Goal: Transaction & Acquisition: Purchase product/service

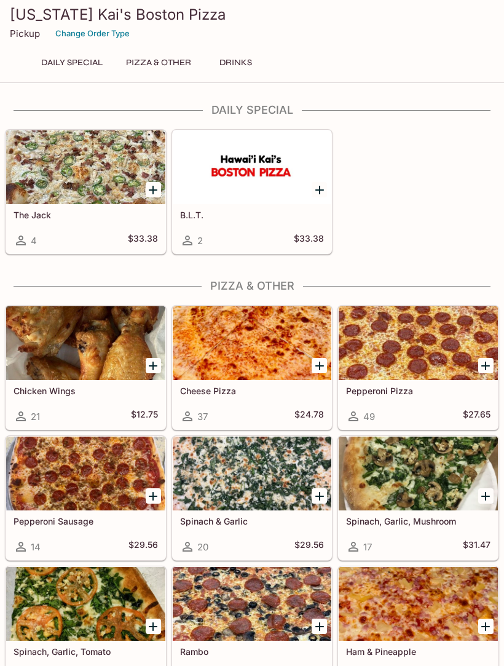
click at [59, 176] on div at bounding box center [85, 167] width 159 height 74
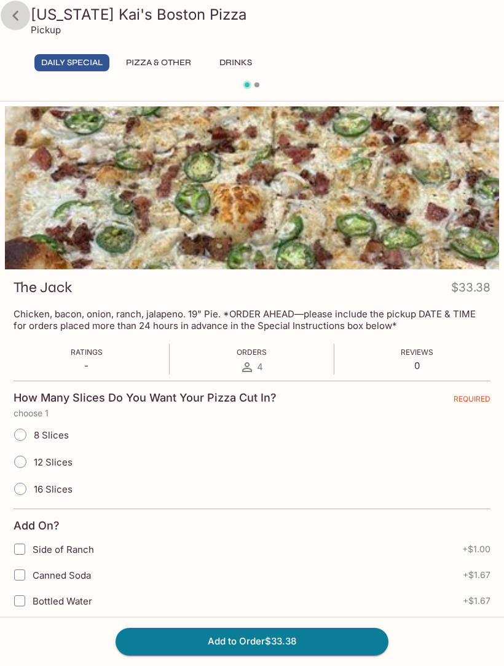
click at [21, 15] on icon at bounding box center [16, 16] width 22 height 22
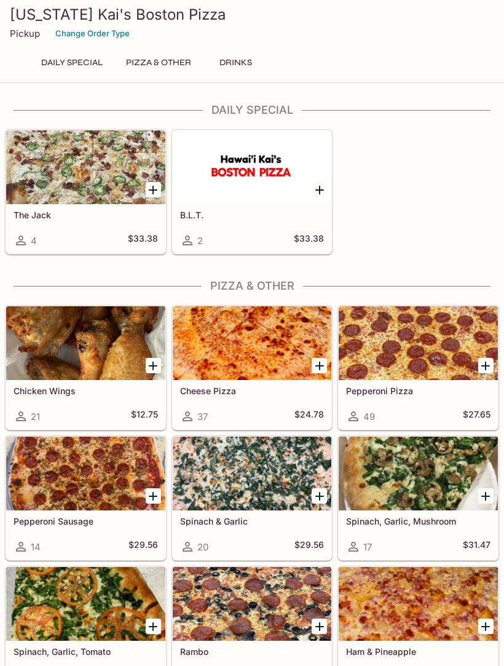
click at [282, 199] on div at bounding box center [252, 167] width 159 height 74
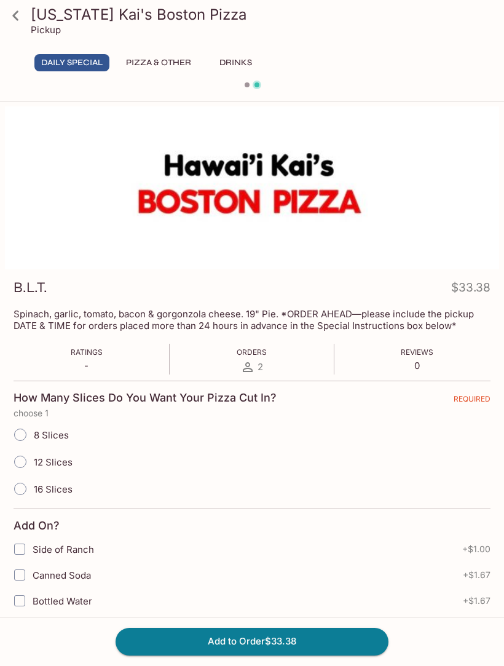
click at [25, 17] on icon at bounding box center [16, 16] width 22 height 22
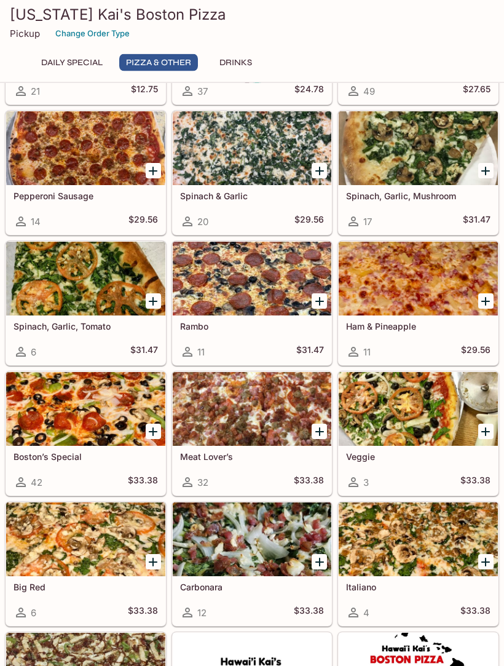
scroll to position [325, 0]
click at [290, 285] on div at bounding box center [252, 279] width 159 height 74
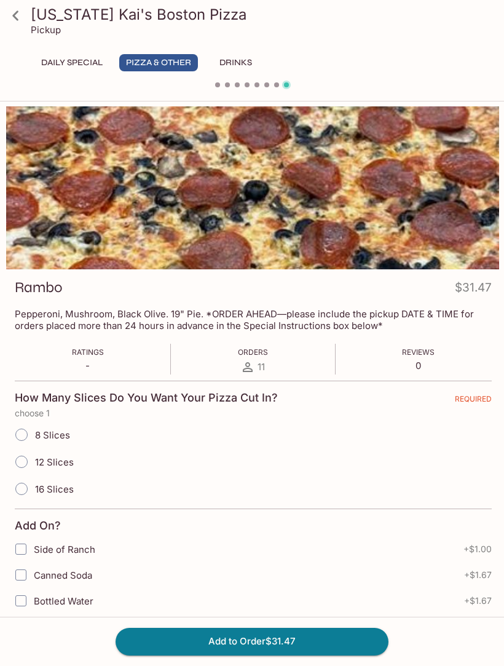
click at [24, 23] on icon at bounding box center [16, 16] width 22 height 22
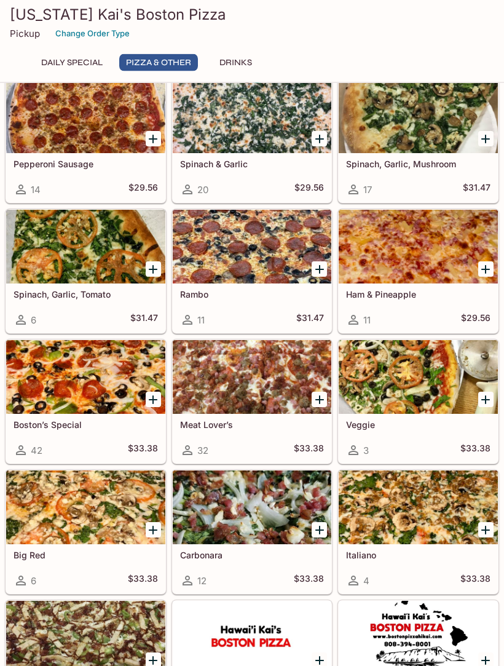
scroll to position [357, 0]
click at [419, 248] on div at bounding box center [418, 247] width 159 height 74
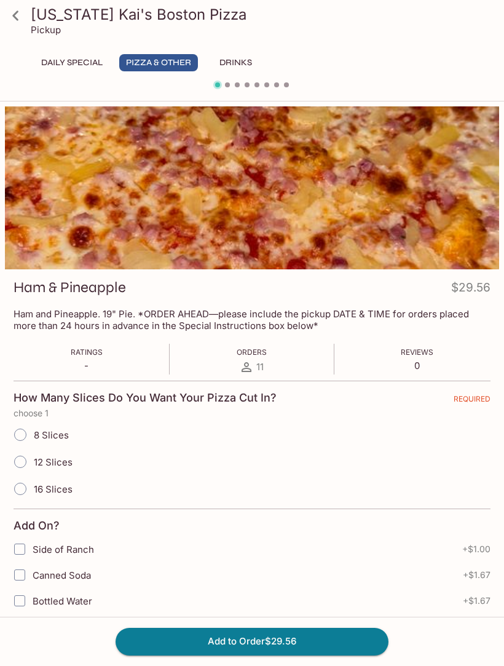
click at [22, 17] on icon at bounding box center [16, 16] width 22 height 22
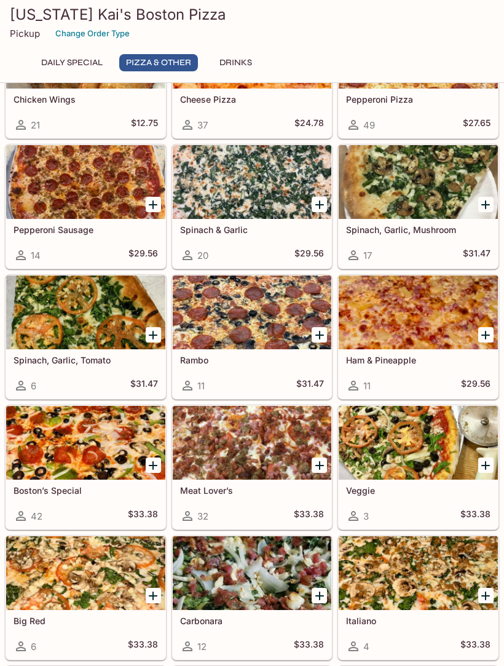
click at [60, 536] on div at bounding box center [85, 573] width 159 height 74
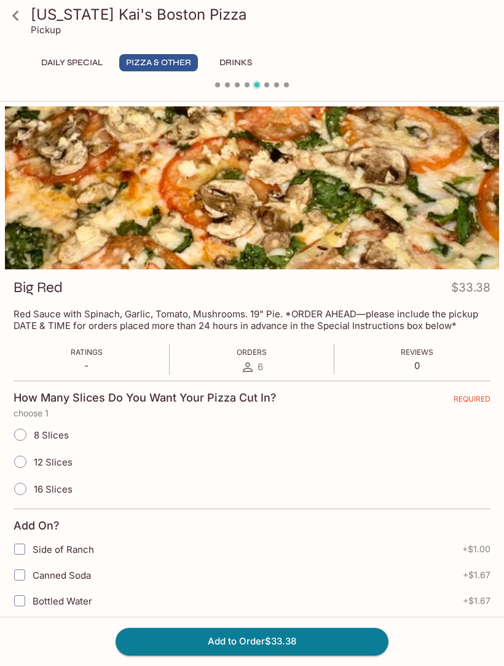
click at [11, 17] on icon at bounding box center [16, 16] width 22 height 22
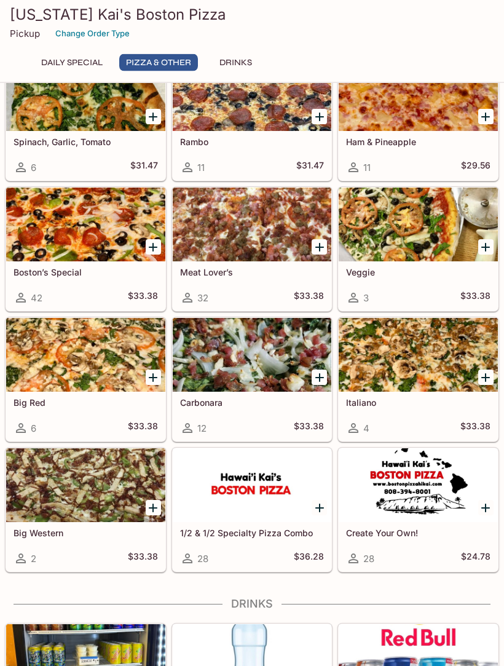
scroll to position [510, 0]
click at [136, 469] on div at bounding box center [85, 485] width 159 height 74
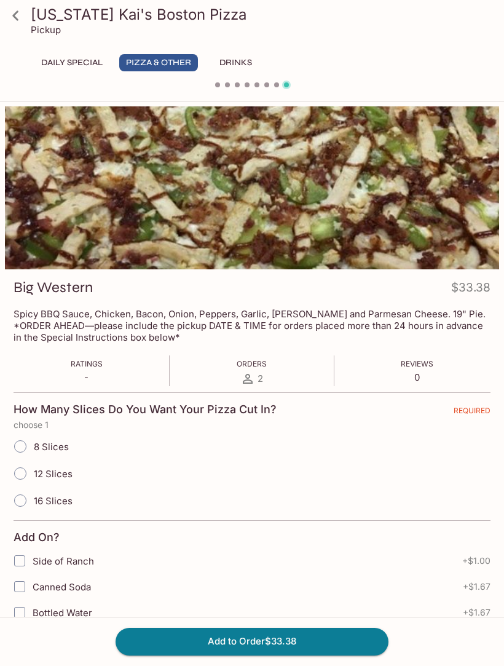
click at [14, 18] on icon at bounding box center [16, 16] width 22 height 22
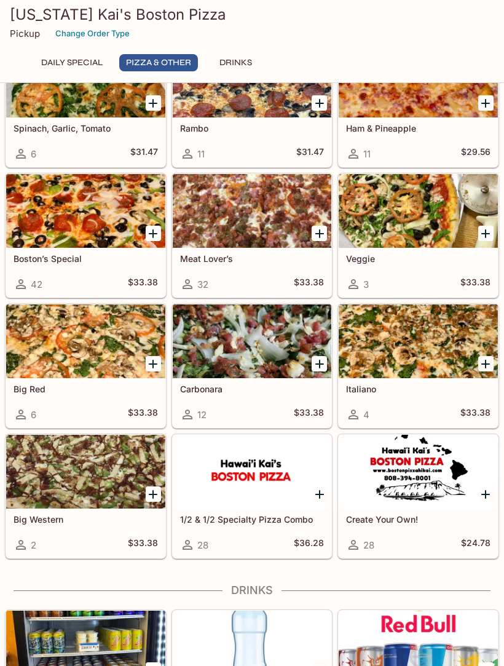
scroll to position [558, 0]
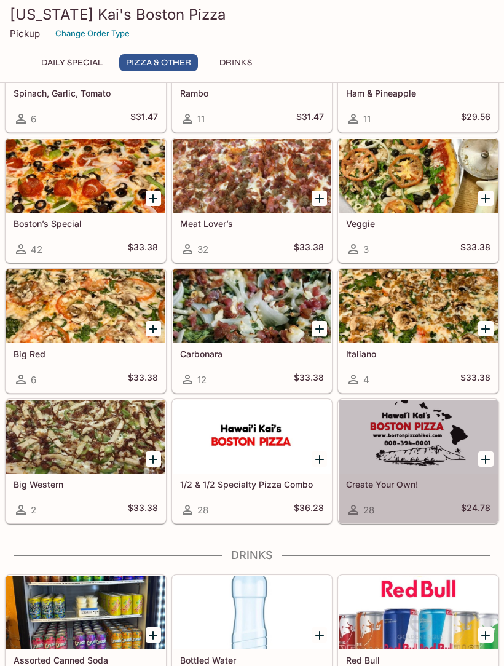
click at [280, 454] on div at bounding box center [252, 437] width 159 height 74
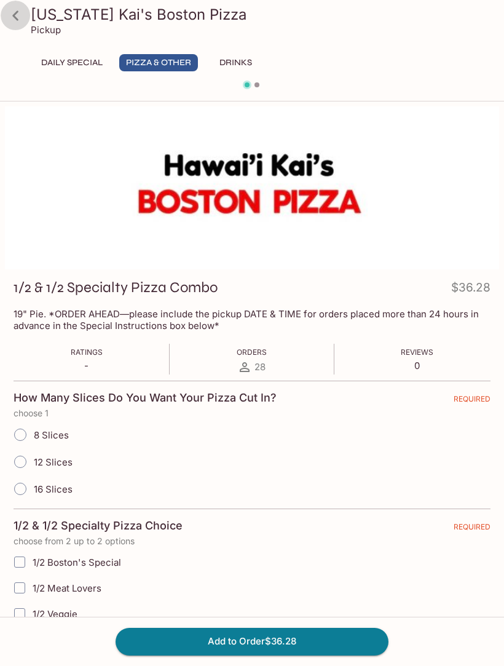
click at [26, 15] on link at bounding box center [15, 15] width 31 height 31
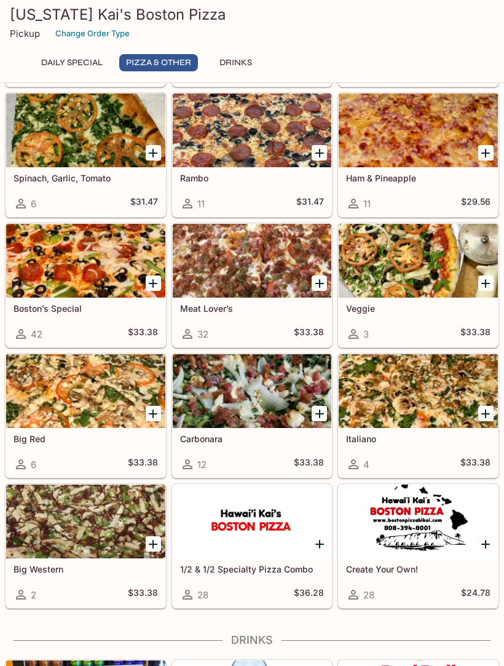
scroll to position [558, 0]
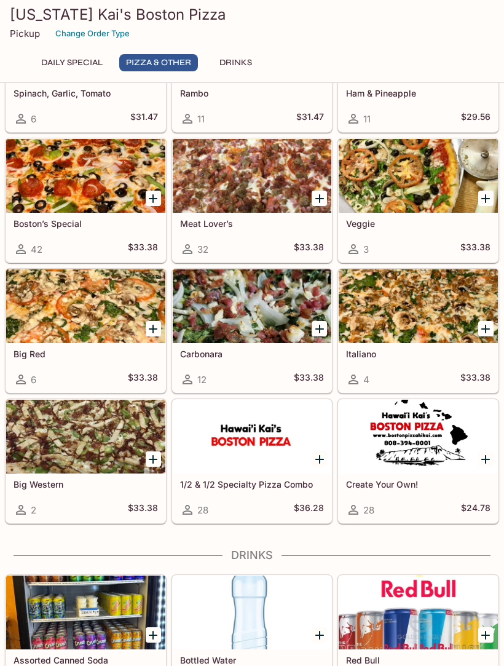
click at [423, 438] on div at bounding box center [418, 437] width 159 height 74
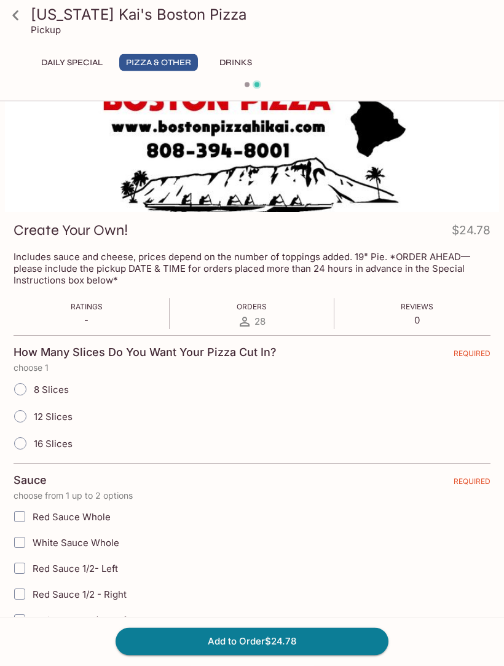
scroll to position [54, 0]
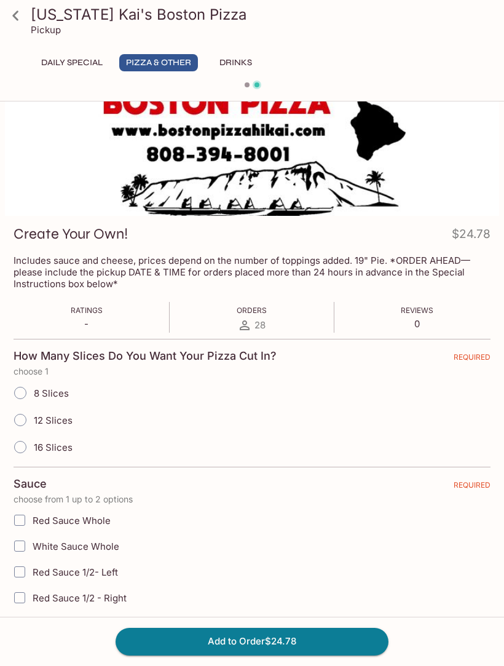
click at [21, 14] on icon at bounding box center [16, 16] width 22 height 22
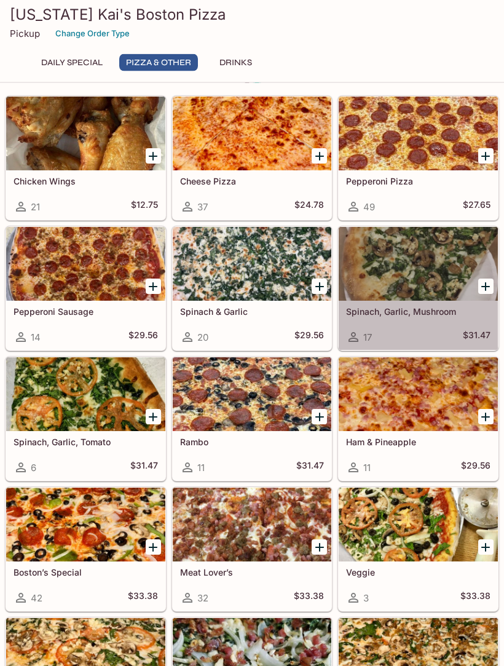
scroll to position [210, 0]
click at [402, 333] on div "17 $31.47" at bounding box center [418, 337] width 145 height 15
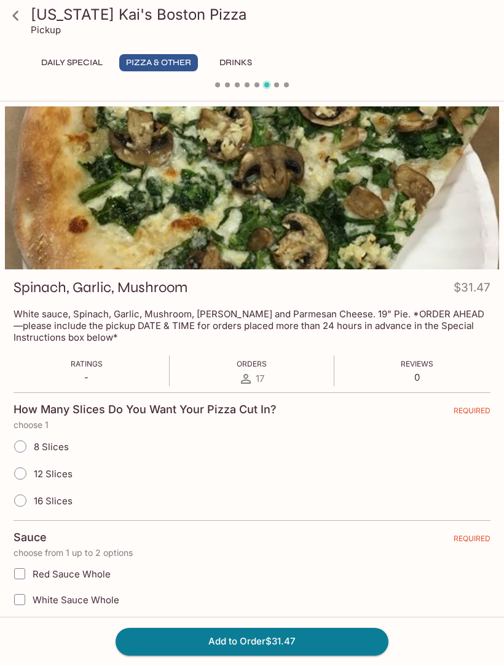
click at [19, 16] on icon at bounding box center [16, 16] width 22 height 22
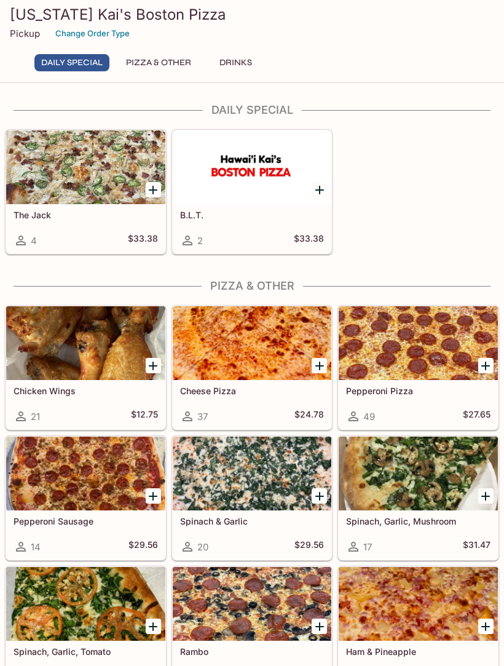
scroll to position [34, 0]
